Goal: Task Accomplishment & Management: Manage account settings

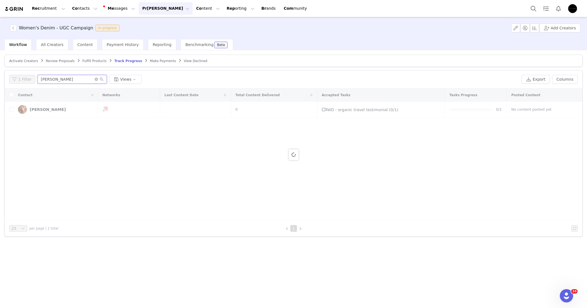
click at [89, 76] on input "[PERSON_NAME]" at bounding box center [71, 79] width 69 height 9
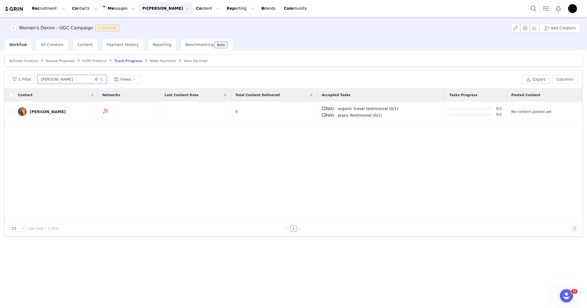
click at [89, 76] on input "[PERSON_NAME]" at bounding box center [71, 79] width 69 height 9
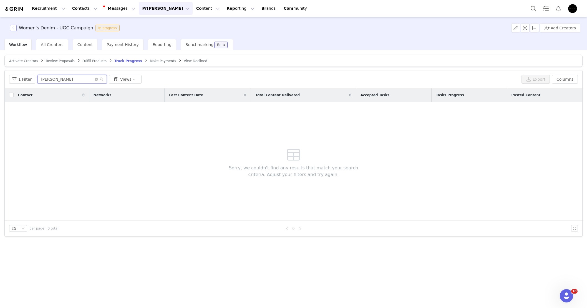
type input "[PERSON_NAME]"
click at [13, 29] on button "button" at bounding box center [13, 28] width 7 height 7
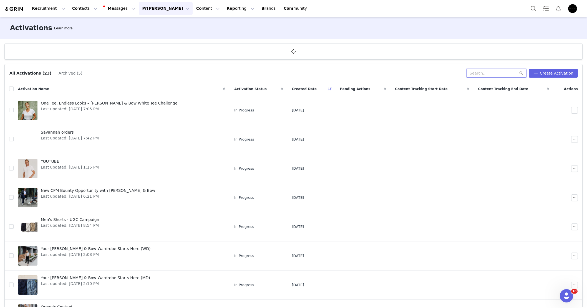
click at [486, 77] on input "text" at bounding box center [496, 73] width 60 height 9
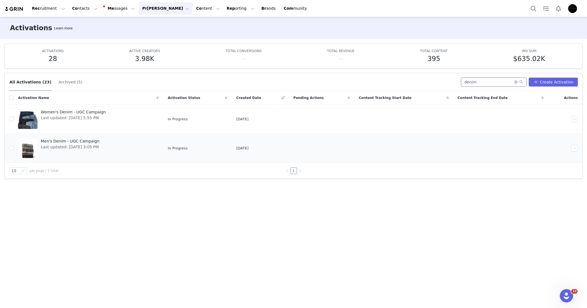
type input "denim"
click at [73, 138] on span "Men's Denim - UGC Campaign" at bounding box center [70, 141] width 59 height 6
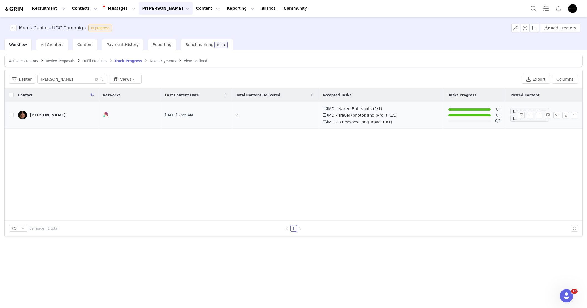
click at [46, 116] on div "[PERSON_NAME]" at bounding box center [48, 115] width 36 height 4
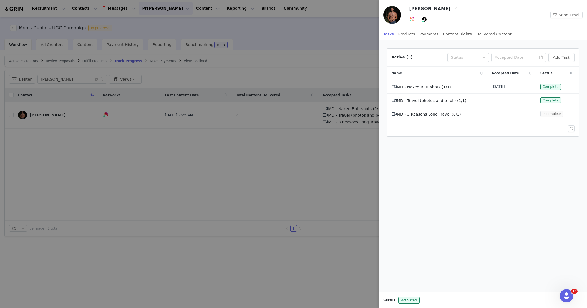
click at [100, 79] on div at bounding box center [293, 154] width 587 height 308
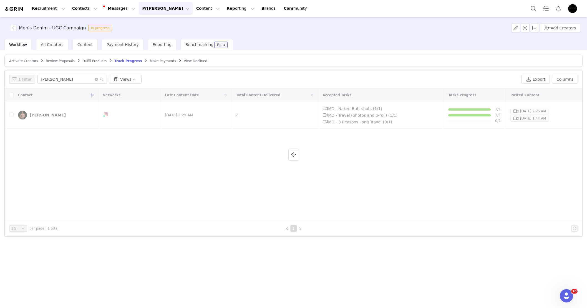
click at [88, 77] on div "Men's Denim - UGC Campaign In progress Add Creators Workflow All Creators Conte…" at bounding box center [293, 162] width 587 height 290
click at [88, 77] on input "[PERSON_NAME]" at bounding box center [71, 79] width 69 height 9
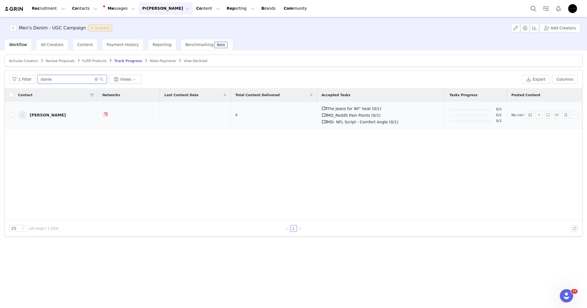
type input "danie"
click at [48, 115] on div "[PERSON_NAME]" at bounding box center [48, 115] width 36 height 4
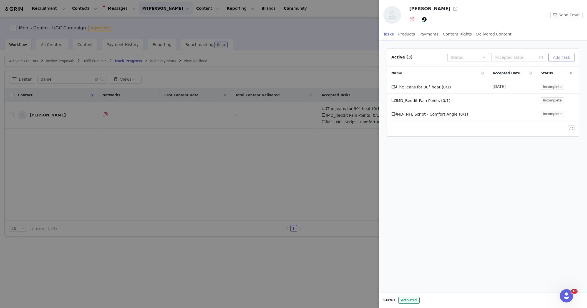
click at [561, 58] on button "Add Task" at bounding box center [561, 57] width 26 height 9
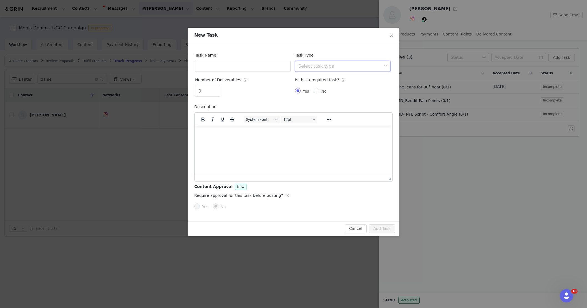
click at [298, 64] on div "Select task type" at bounding box center [342, 66] width 95 height 11
click at [267, 68] on input "text" at bounding box center [242, 66] width 95 height 11
paste input "MD_Winner Script for Winner Creators (SCRIPT ONLY REQUEST)"
type input "MD_Winner Script for Winner Creators (SCRIPT ONLY REQUEST)"
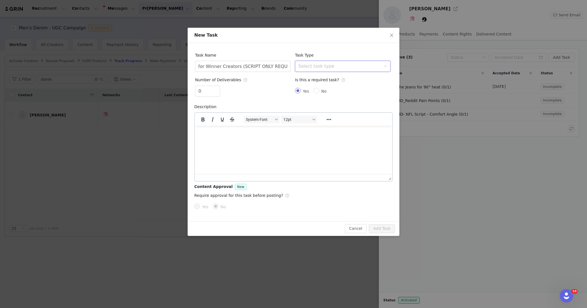
click at [321, 63] on div "Select task type" at bounding box center [340, 66] width 85 height 11
click at [351, 139] on li "Custom Task" at bounding box center [342, 137] width 95 height 9
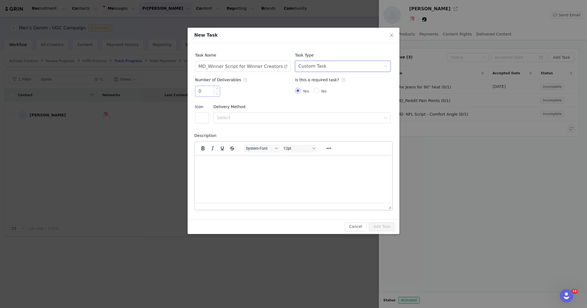
scroll to position [0, 0]
click at [200, 88] on input "0" at bounding box center [207, 91] width 24 height 11
type input "1"
click at [216, 87] on span "Increase Value" at bounding box center [217, 89] width 6 height 6
click at [205, 111] on div "Icon" at bounding box center [200, 106] width 11 height 11
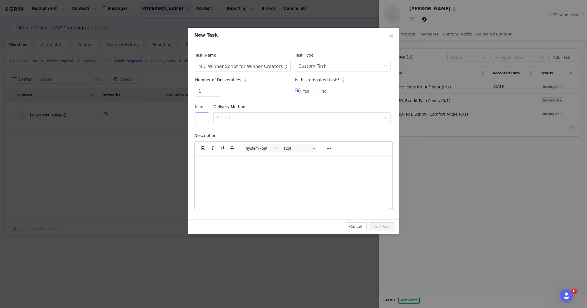
click at [204, 115] on button "button" at bounding box center [202, 117] width 14 height 11
click at [258, 165] on button "button" at bounding box center [261, 165] width 9 height 9
click at [268, 111] on div "Delivery Method Select" at bounding box center [301, 112] width 177 height 22
click at [267, 116] on div "Select" at bounding box center [299, 118] width 164 height 6
click at [260, 140] on li "URL" at bounding box center [301, 139] width 177 height 9
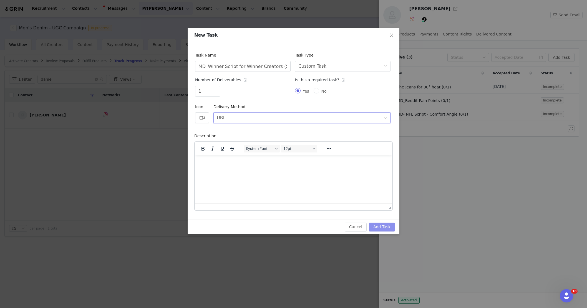
click at [392, 227] on button "Add Task" at bounding box center [382, 227] width 26 height 9
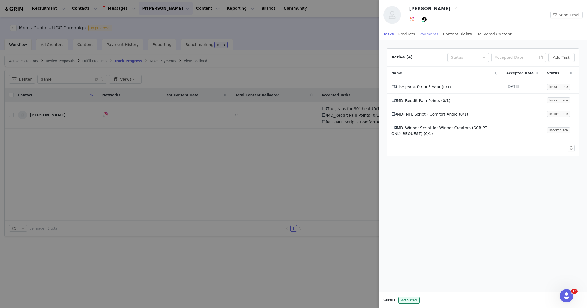
click at [419, 33] on div "Payments" at bounding box center [428, 34] width 19 height 12
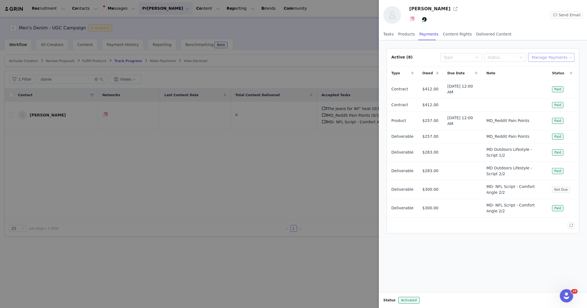
click at [565, 56] on button "Manage Payments" at bounding box center [551, 57] width 46 height 9
click at [560, 76] on span "Add Payable" at bounding box center [553, 77] width 24 height 6
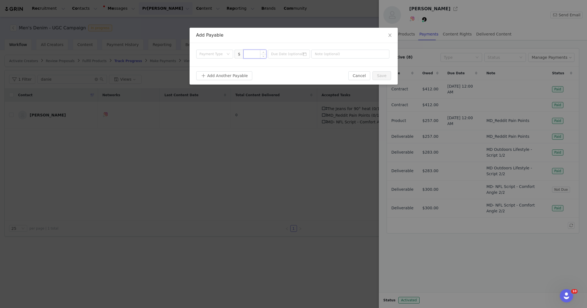
click at [247, 54] on input at bounding box center [255, 54] width 22 height 8
type input "206"
click at [343, 54] on input "text" at bounding box center [350, 54] width 78 height 9
paste input "MD_Winner Script for Winner Creators (SCRIPT ONLY REQUEST)"
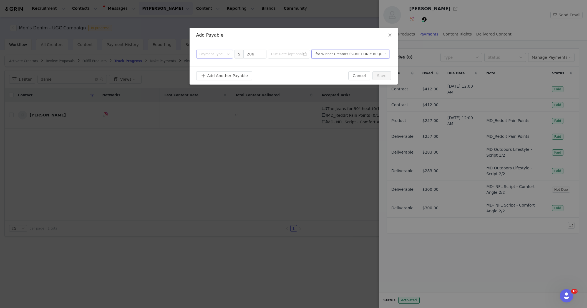
drag, startPoint x: 223, startPoint y: 54, endPoint x: 222, endPoint y: 58, distance: 4.2
click at [223, 54] on div "Payment Type" at bounding box center [211, 54] width 24 height 6
type input "MD_Winner Script for Winner Creators (SCRIPT ONLY REQUEST)"
click at [216, 82] on li "Deliverable" at bounding box center [214, 82] width 37 height 9
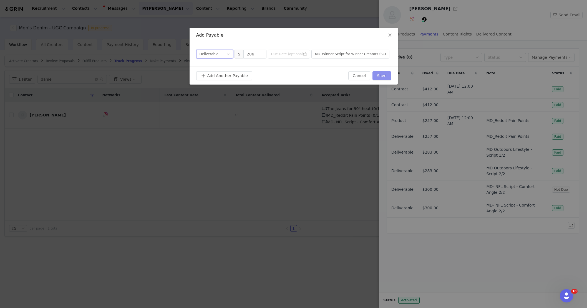
click at [384, 76] on button "Save" at bounding box center [381, 75] width 18 height 9
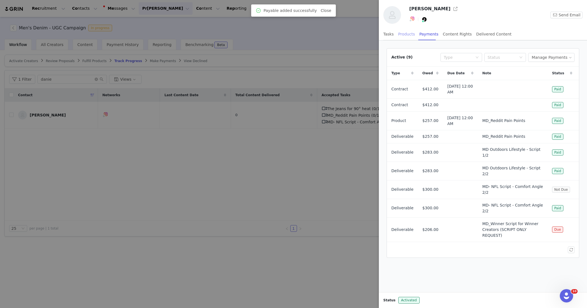
click at [400, 34] on div "Products" at bounding box center [406, 34] width 17 height 12
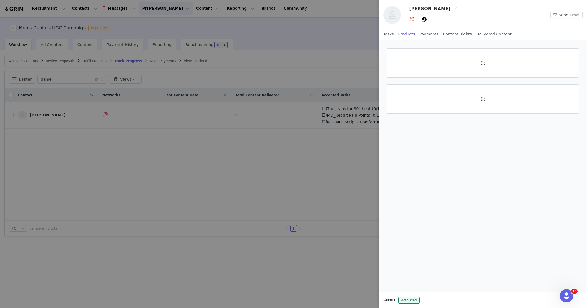
drag, startPoint x: 531, startPoint y: 51, endPoint x: 498, endPoint y: 56, distance: 33.1
click at [531, 51] on div at bounding box center [483, 63] width 192 height 29
click at [498, 56] on div at bounding box center [483, 63] width 192 height 29
drag, startPoint x: 472, startPoint y: 71, endPoint x: 493, endPoint y: 36, distance: 40.6
click at [524, 122] on div at bounding box center [483, 166] width 208 height 252
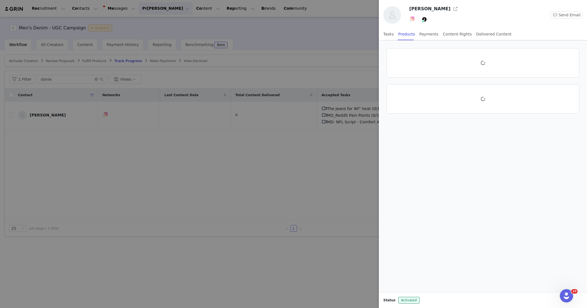
click at [172, 77] on div at bounding box center [293, 154] width 587 height 308
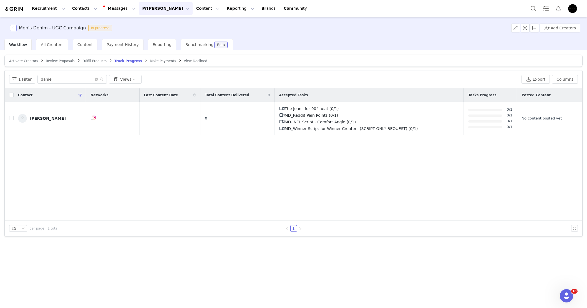
click at [11, 27] on button "button" at bounding box center [13, 28] width 7 height 7
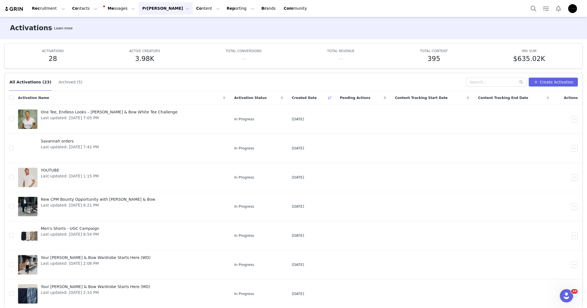
click at [143, 14] on button "[PERSON_NAME] [PERSON_NAME]" at bounding box center [166, 8] width 54 height 12
click at [151, 44] on span "Pa yments" at bounding box center [145, 45] width 20 height 4
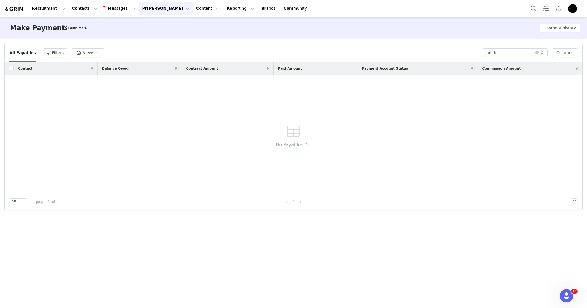
click at [139, 4] on button "[PERSON_NAME] [PERSON_NAME]" at bounding box center [166, 8] width 54 height 12
click at [148, 43] on span "Pa yments" at bounding box center [145, 45] width 20 height 4
click at [510, 53] on input "judah" at bounding box center [514, 52] width 65 height 9
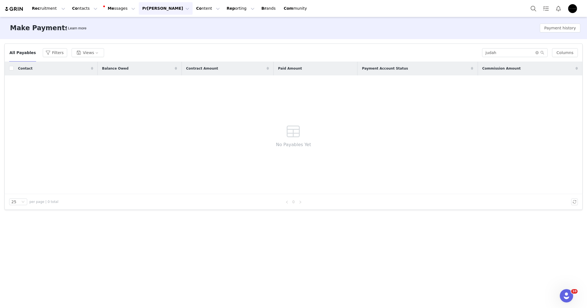
click at [145, 13] on button "[PERSON_NAME] [PERSON_NAME]" at bounding box center [166, 8] width 54 height 12
click at [155, 21] on link "Act ivations" at bounding box center [152, 24] width 44 height 10
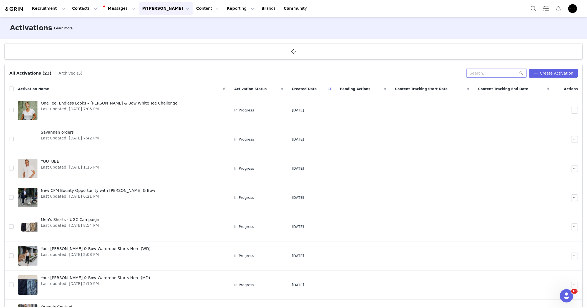
click at [502, 74] on input "text" at bounding box center [496, 73] width 60 height 9
type input "d"
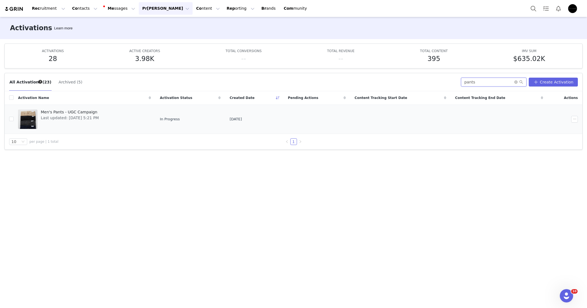
type input "pants"
click at [95, 119] on span "Last updated: [DATE] 5:21 PM" at bounding box center [70, 118] width 58 height 6
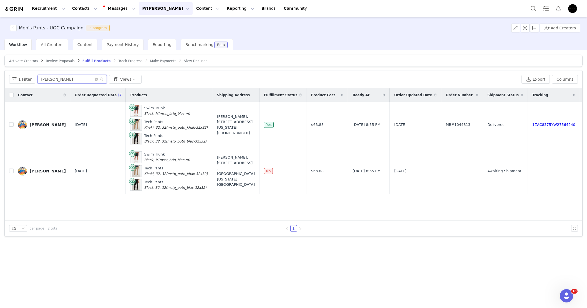
click at [65, 77] on input "[PERSON_NAME]" at bounding box center [71, 79] width 69 height 9
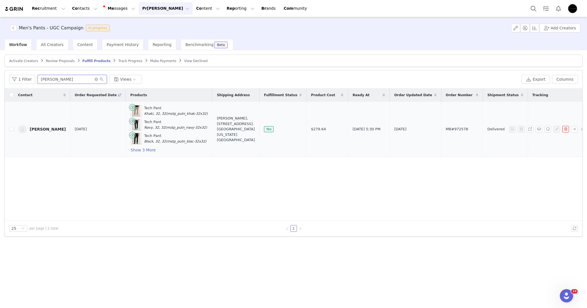
type input "[PERSON_NAME]"
click at [39, 130] on div "[PERSON_NAME]" at bounding box center [48, 129] width 36 height 4
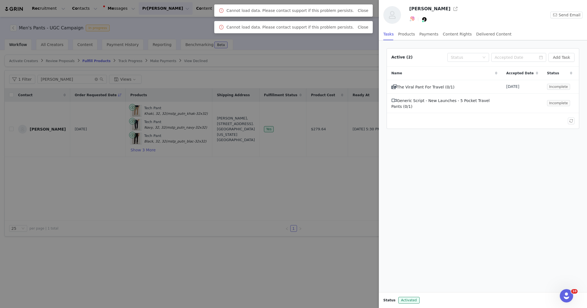
click at [359, 29] on span "Close" at bounding box center [363, 27] width 11 height 6
click at [358, 27] on link "Close" at bounding box center [363, 27] width 11 height 4
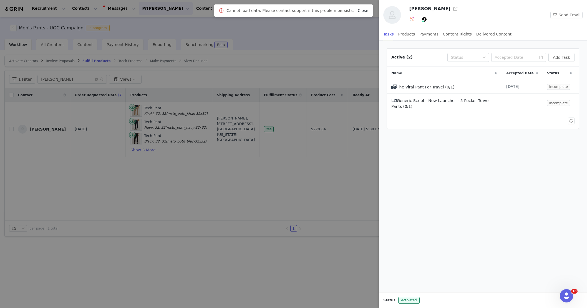
click at [358, 11] on link "Close" at bounding box center [363, 10] width 11 height 4
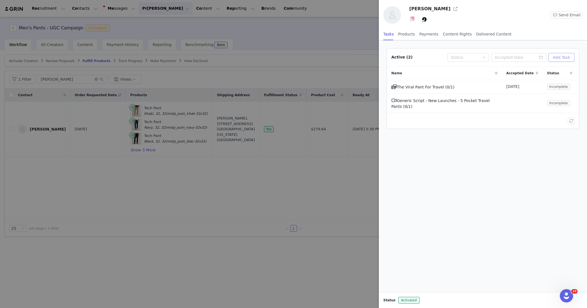
click at [564, 53] on button "Add Task" at bounding box center [561, 57] width 26 height 9
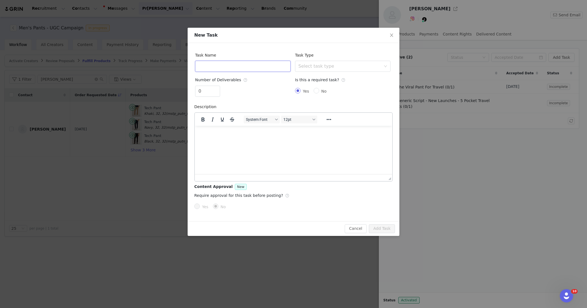
click at [234, 67] on input "text" at bounding box center [242, 66] width 95 height 11
paste input "MP_Travel_GRWM_Daniel Prok"
type input "MP_Travel_GRWM_Daniel Prok"
click at [310, 72] on div "Task Type Select task type" at bounding box center [343, 62] width 100 height 24
click at [311, 69] on div "Select task type" at bounding box center [339, 67] width 83 height 6
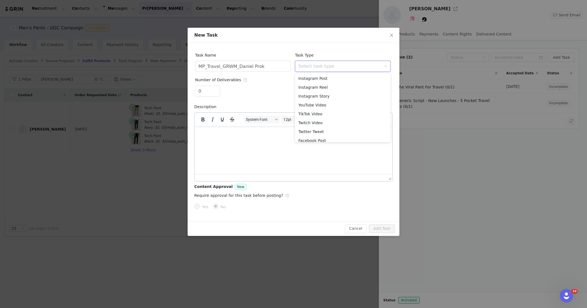
scroll to position [21, 0]
drag, startPoint x: 347, startPoint y: 135, endPoint x: 330, endPoint y: 131, distance: 17.8
click at [347, 135] on li "Custom Task" at bounding box center [342, 137] width 95 height 9
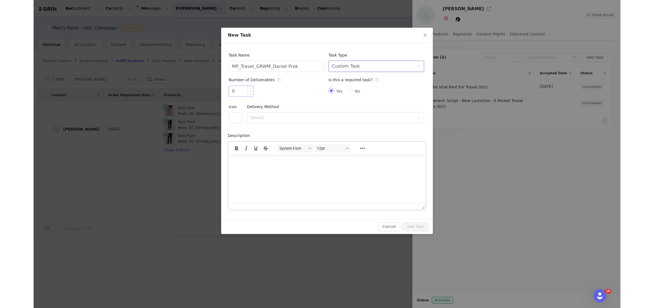
scroll to position [0, 0]
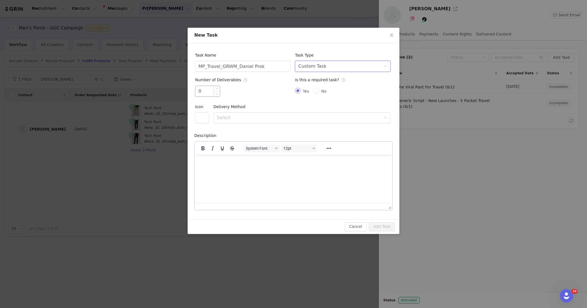
click at [206, 92] on input "0" at bounding box center [207, 91] width 24 height 11
type input "1"
drag, startPoint x: 216, startPoint y: 88, endPoint x: 206, endPoint y: 114, distance: 27.7
click at [216, 88] on span "Increase Value" at bounding box center [217, 88] width 6 height 5
drag, startPoint x: 205, startPoint y: 115, endPoint x: 213, endPoint y: 121, distance: 10.8
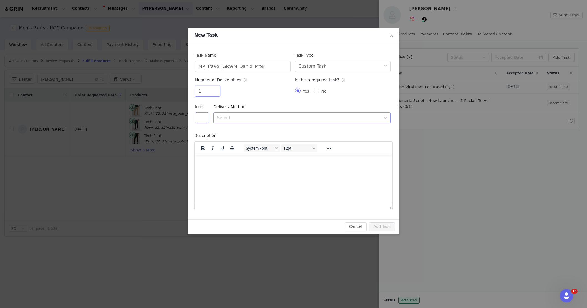
click at [205, 115] on button "button" at bounding box center [202, 117] width 14 height 11
drag, startPoint x: 260, startPoint y: 161, endPoint x: 258, endPoint y: 133, distance: 27.5
click at [260, 161] on button "button" at bounding box center [261, 165] width 9 height 9
click at [255, 120] on div "Select" at bounding box center [299, 118] width 164 height 6
click at [254, 143] on li "Text" at bounding box center [301, 147] width 177 height 9
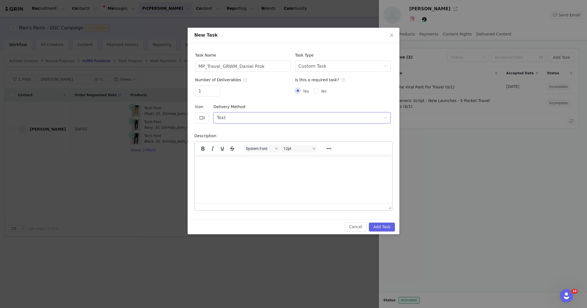
click at [294, 115] on div "Select Text" at bounding box center [300, 118] width 167 height 11
click at [287, 136] on li "URL" at bounding box center [301, 139] width 177 height 9
click at [381, 225] on button "Add Task" at bounding box center [382, 227] width 26 height 9
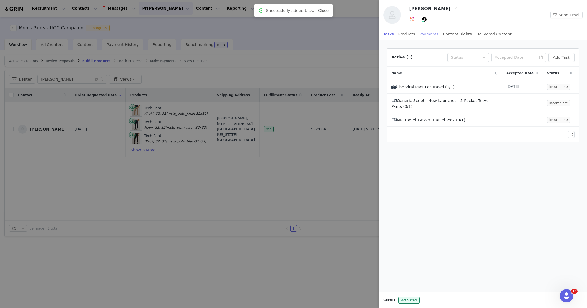
click at [421, 33] on div "Payments" at bounding box center [428, 34] width 19 height 12
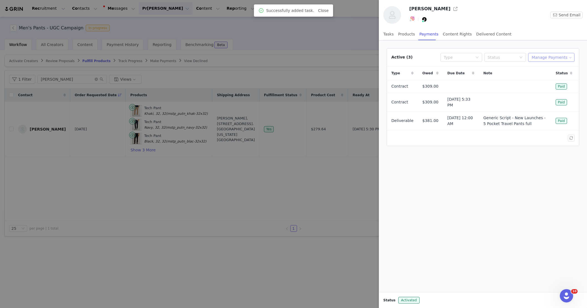
click at [571, 61] on button "Manage Payments" at bounding box center [551, 57] width 46 height 9
click at [566, 80] on div "Add Payable" at bounding box center [552, 77] width 37 height 6
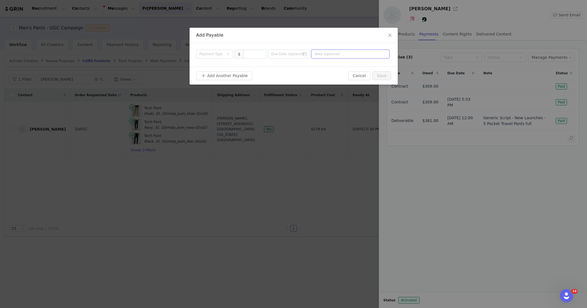
click at [346, 57] on input "text" at bounding box center [350, 54] width 78 height 9
paste input "MP_Travel_GRWM_Daniel Prok"
type input "MP_Travel_GRWM_Daniel Prok"
click at [256, 55] on input at bounding box center [255, 54] width 22 height 8
type input "206"
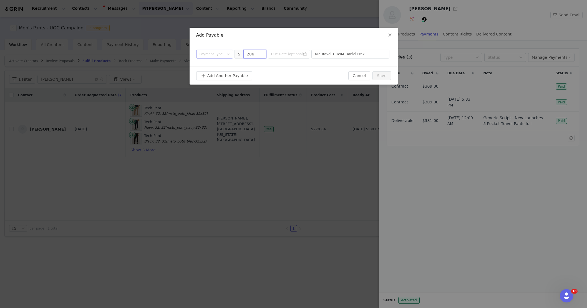
click at [208, 57] on div "Payment Type" at bounding box center [212, 54] width 27 height 8
click at [214, 83] on li "Deliverable" at bounding box center [214, 82] width 37 height 9
click at [379, 75] on button "Save" at bounding box center [381, 75] width 18 height 9
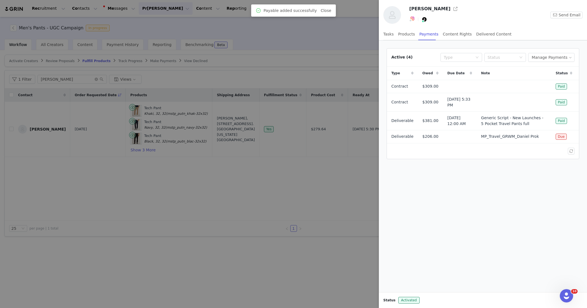
click at [305, 188] on div at bounding box center [293, 154] width 587 height 308
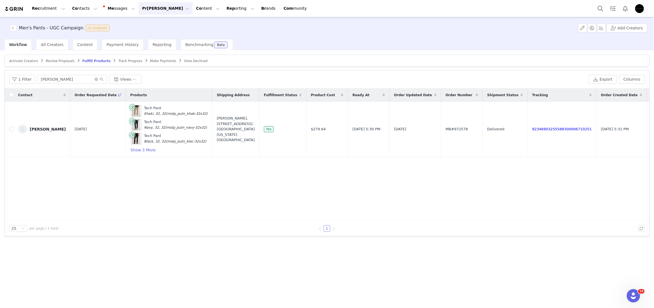
click at [147, 5] on button "[PERSON_NAME] [PERSON_NAME]" at bounding box center [166, 8] width 54 height 12
click at [155, 42] on link "Pa yments" at bounding box center [152, 45] width 44 height 10
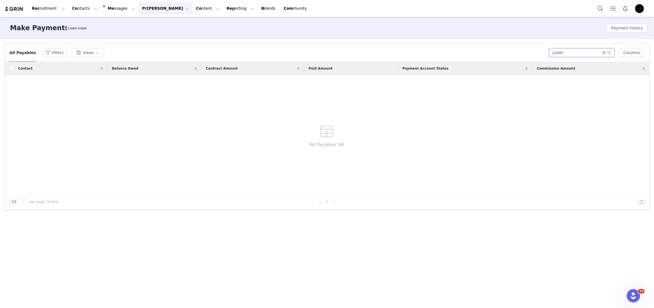
click at [567, 56] on input "judah" at bounding box center [581, 52] width 65 height 9
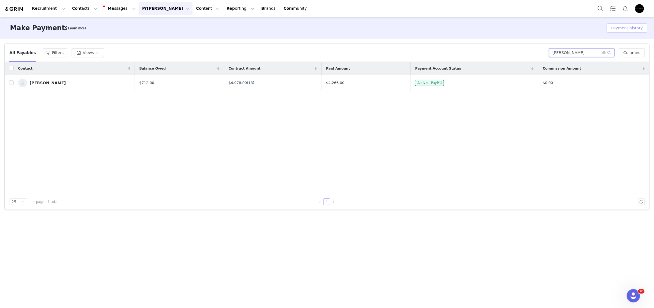
type input "[PERSON_NAME]"
click at [586, 26] on button "Payment history" at bounding box center [627, 28] width 40 height 9
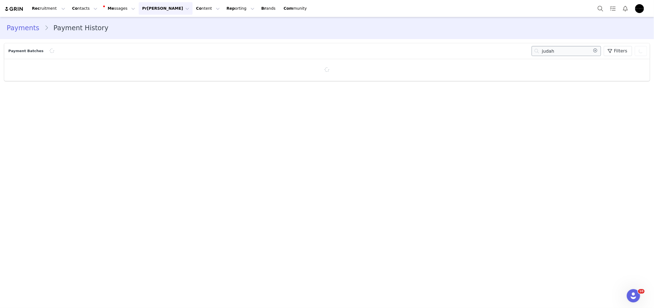
click at [563, 48] on input "judah" at bounding box center [565, 51] width 69 height 10
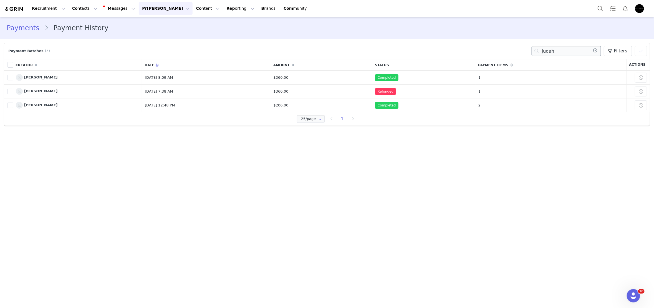
click at [563, 48] on input "judah" at bounding box center [565, 51] width 69 height 10
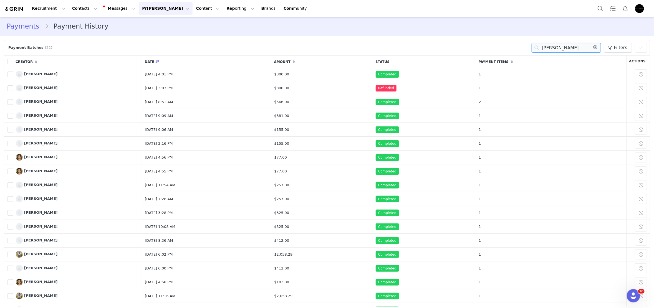
type input "[PERSON_NAME]"
